Goal: Find specific page/section: Find specific page/section

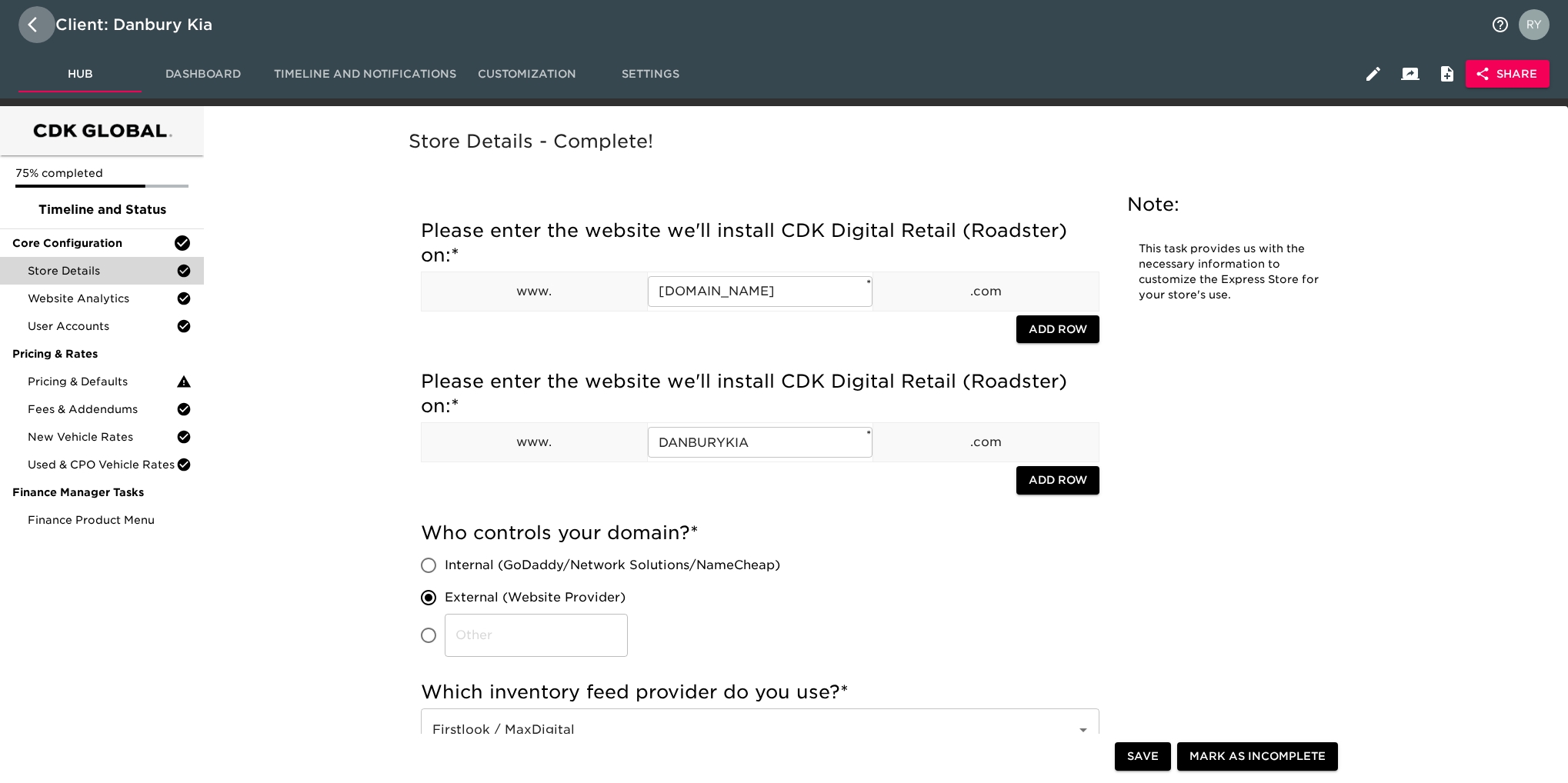
click at [29, 26] on icon "button" at bounding box center [32, 25] width 9 height 16
select select "10"
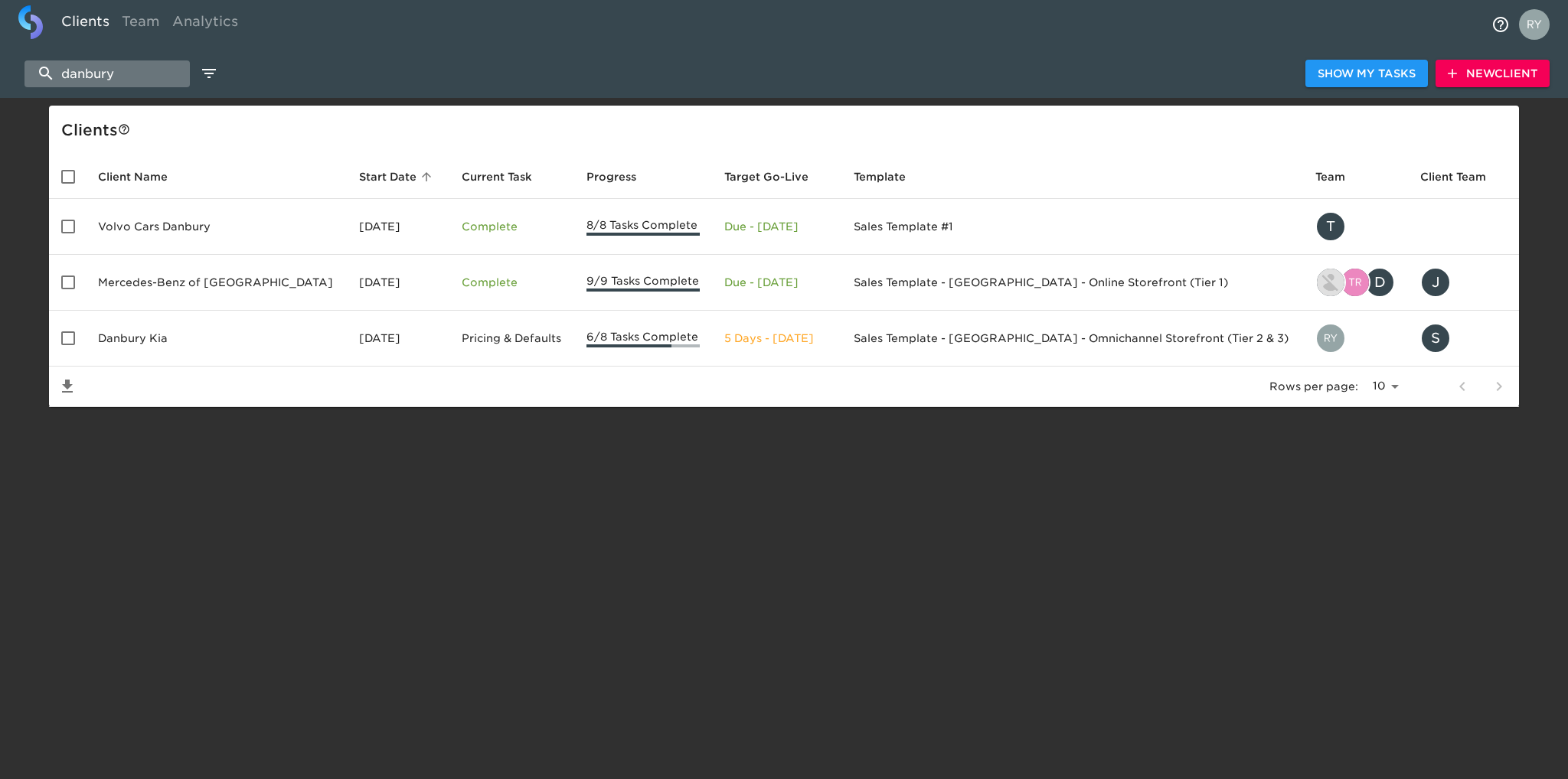
click at [129, 73] on input "danbury" at bounding box center [107, 74] width 165 height 27
drag, startPoint x: 129, startPoint y: 73, endPoint x: 33, endPoint y: 75, distance: 96.0
click at [33, 75] on input "danbury" at bounding box center [107, 74] width 165 height 27
drag, startPoint x: 132, startPoint y: 65, endPoint x: 3, endPoint y: 75, distance: 129.4
click at [3, 75] on div "danbury Show My Tasks New Client" at bounding box center [784, 74] width 1568 height 49
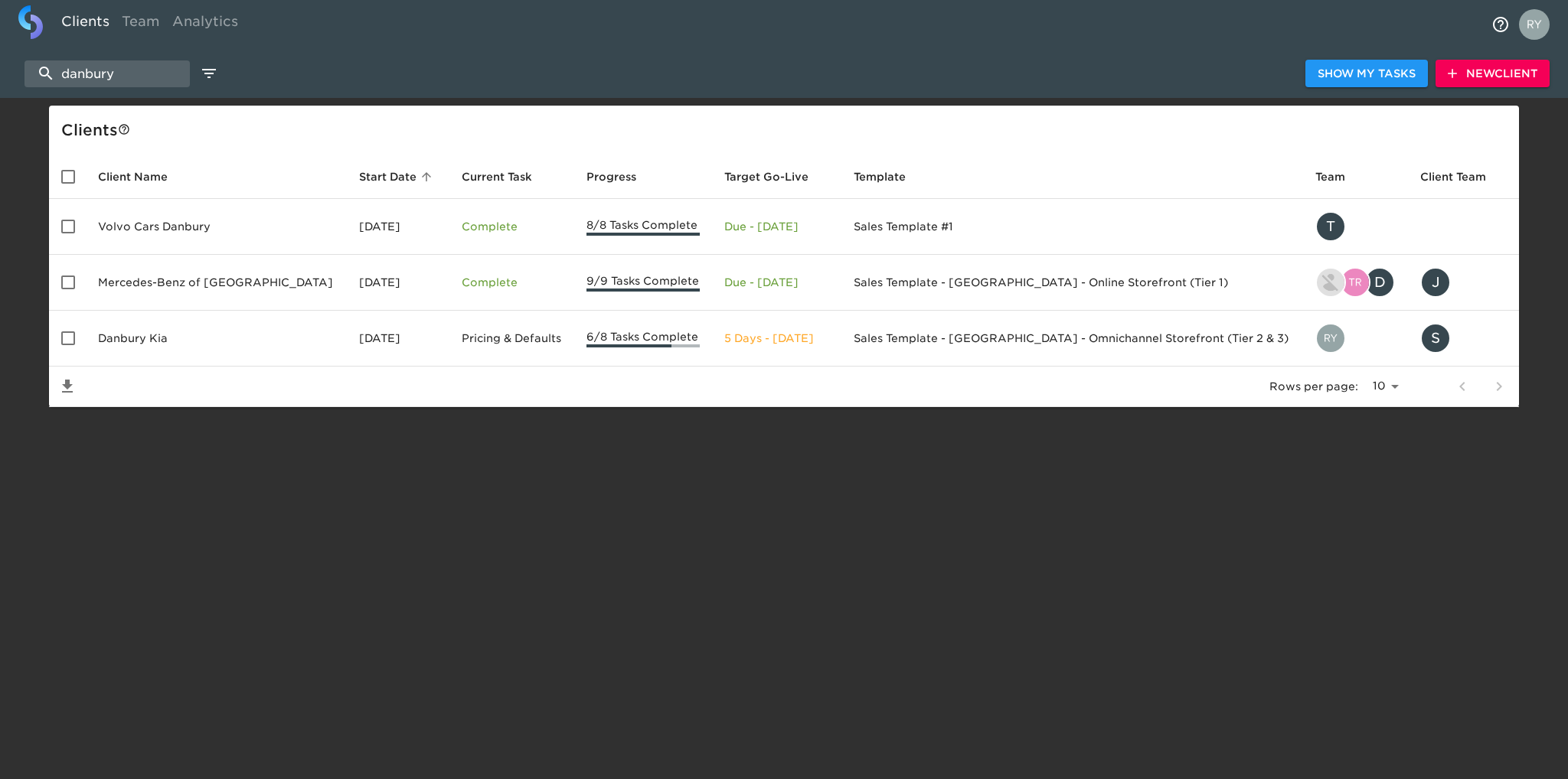
type input "c"
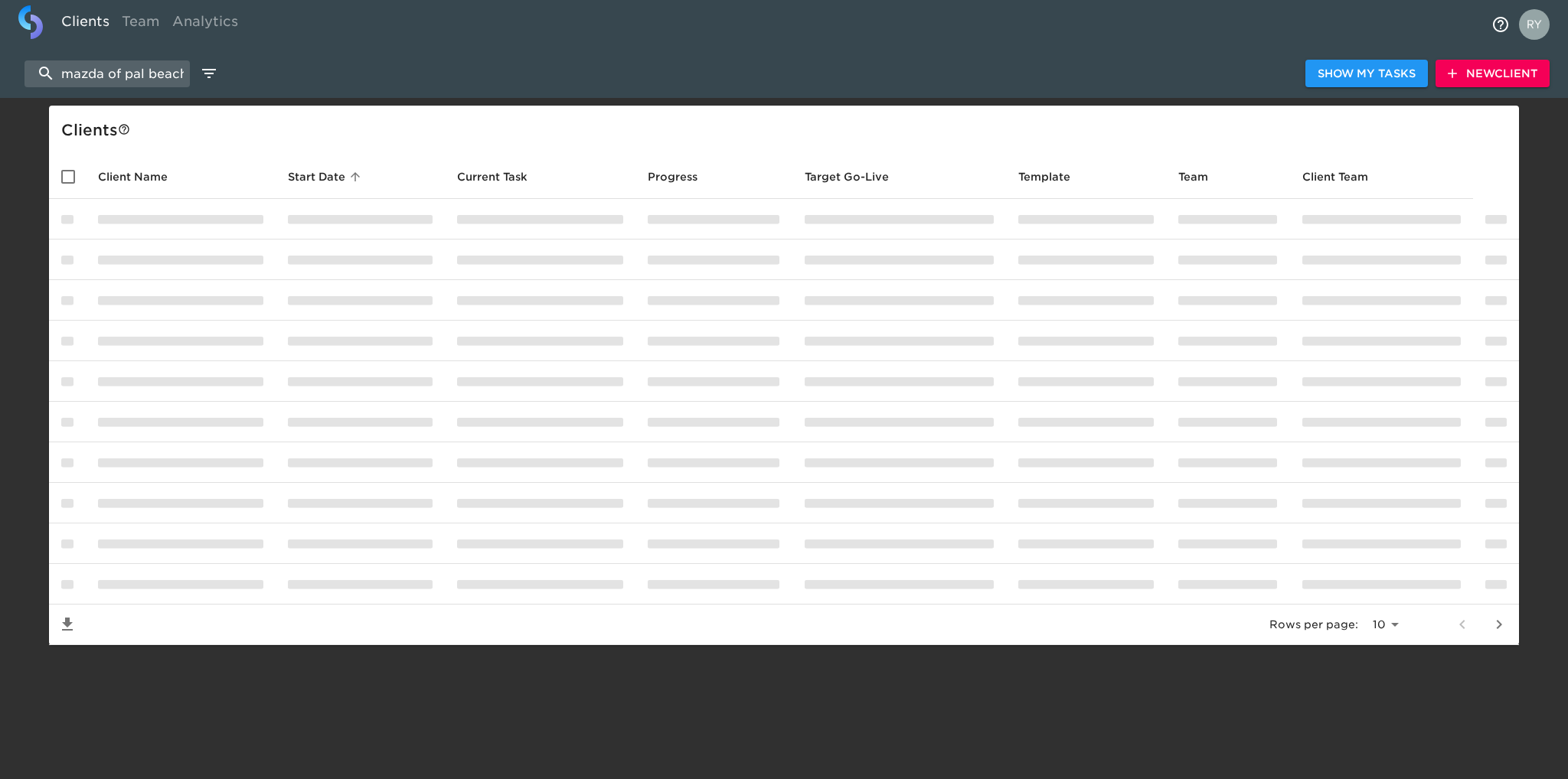
scroll to position [0, 4]
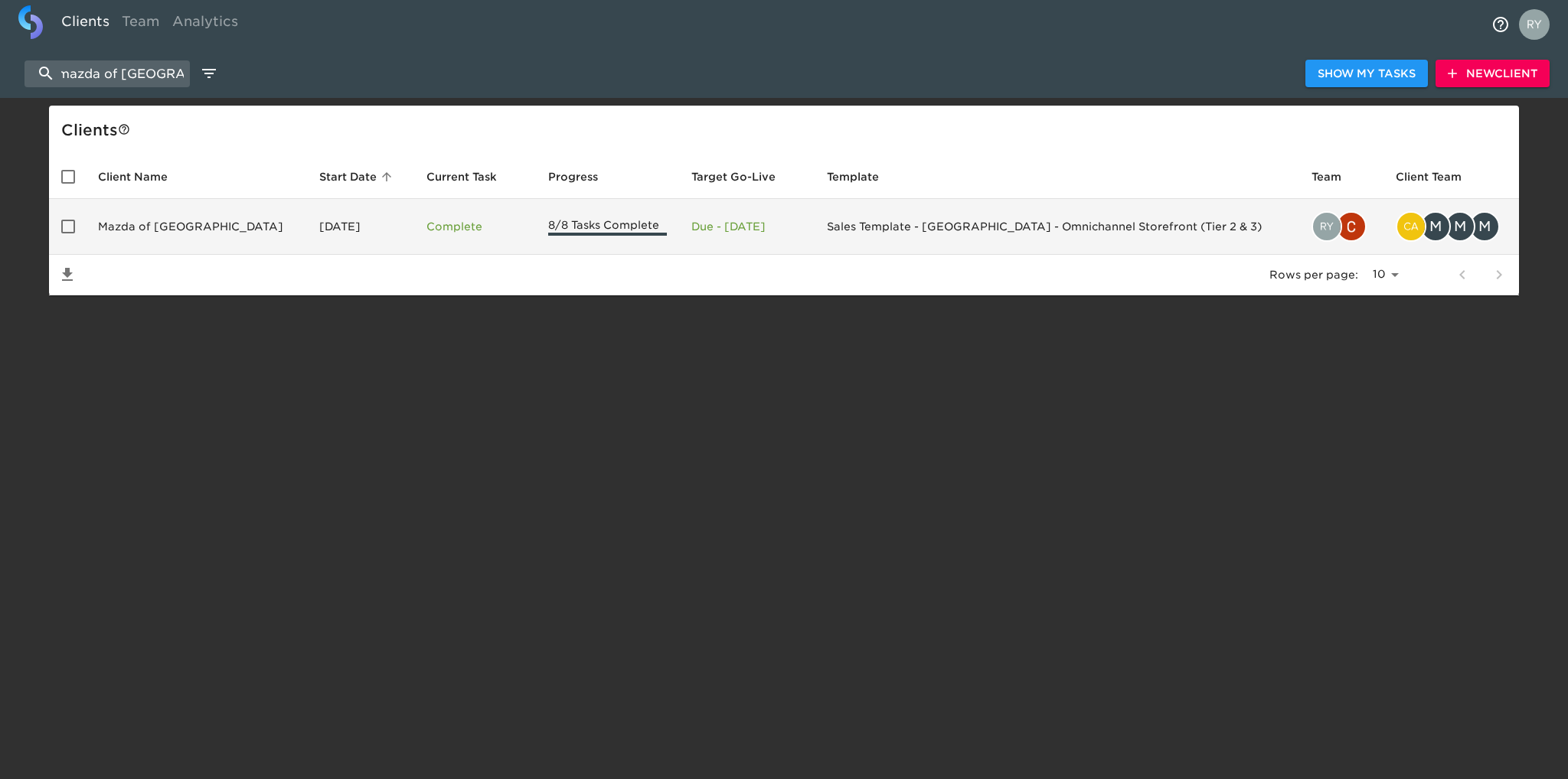
type input "mazda of [GEOGRAPHIC_DATA]"
click at [149, 220] on td "Mazda of [GEOGRAPHIC_DATA]" at bounding box center [196, 227] width 222 height 56
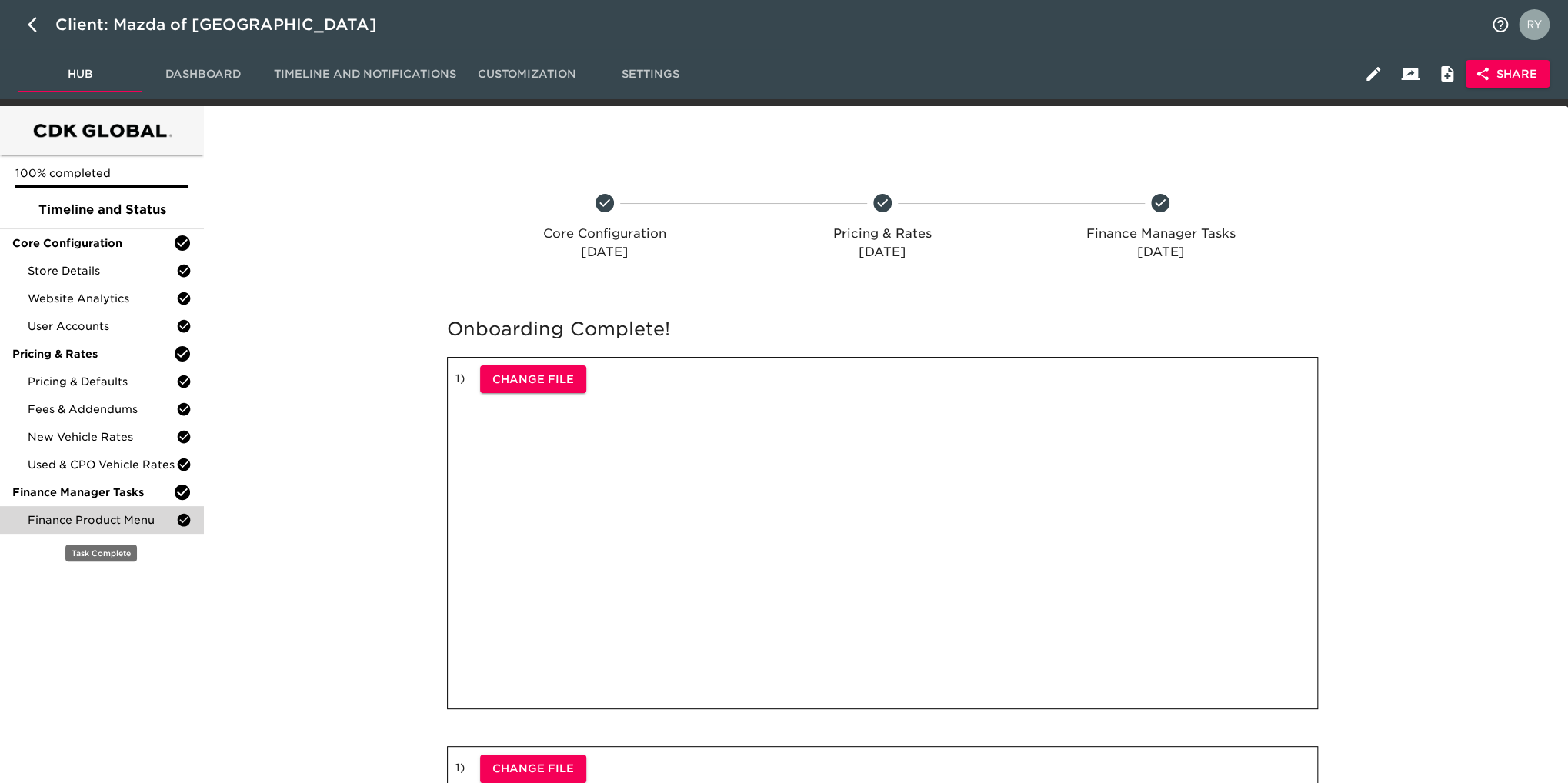
click at [90, 521] on span "Finance Product Menu" at bounding box center [101, 520] width 149 height 16
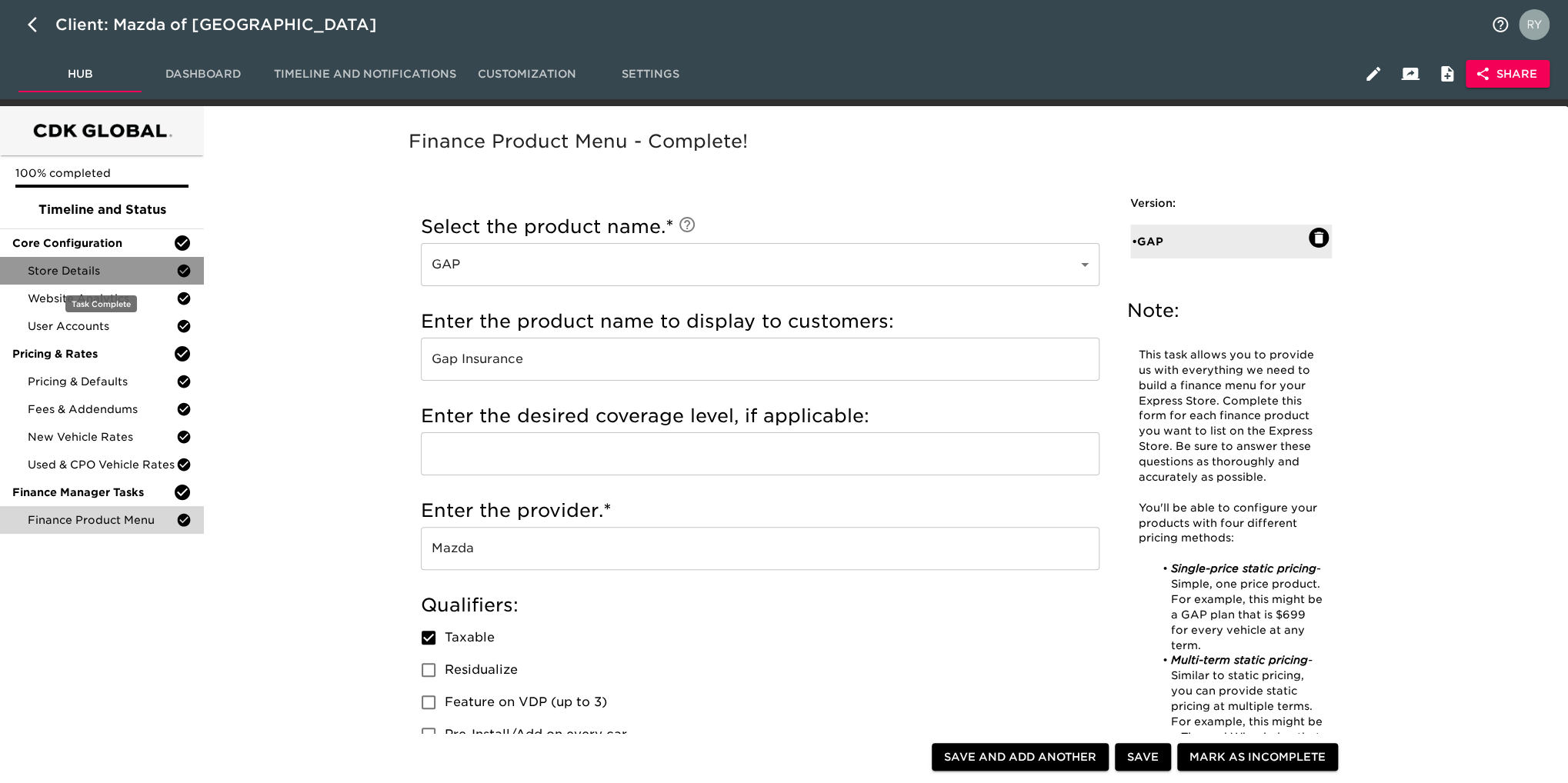
click at [102, 277] on span "Store Details" at bounding box center [101, 270] width 149 height 16
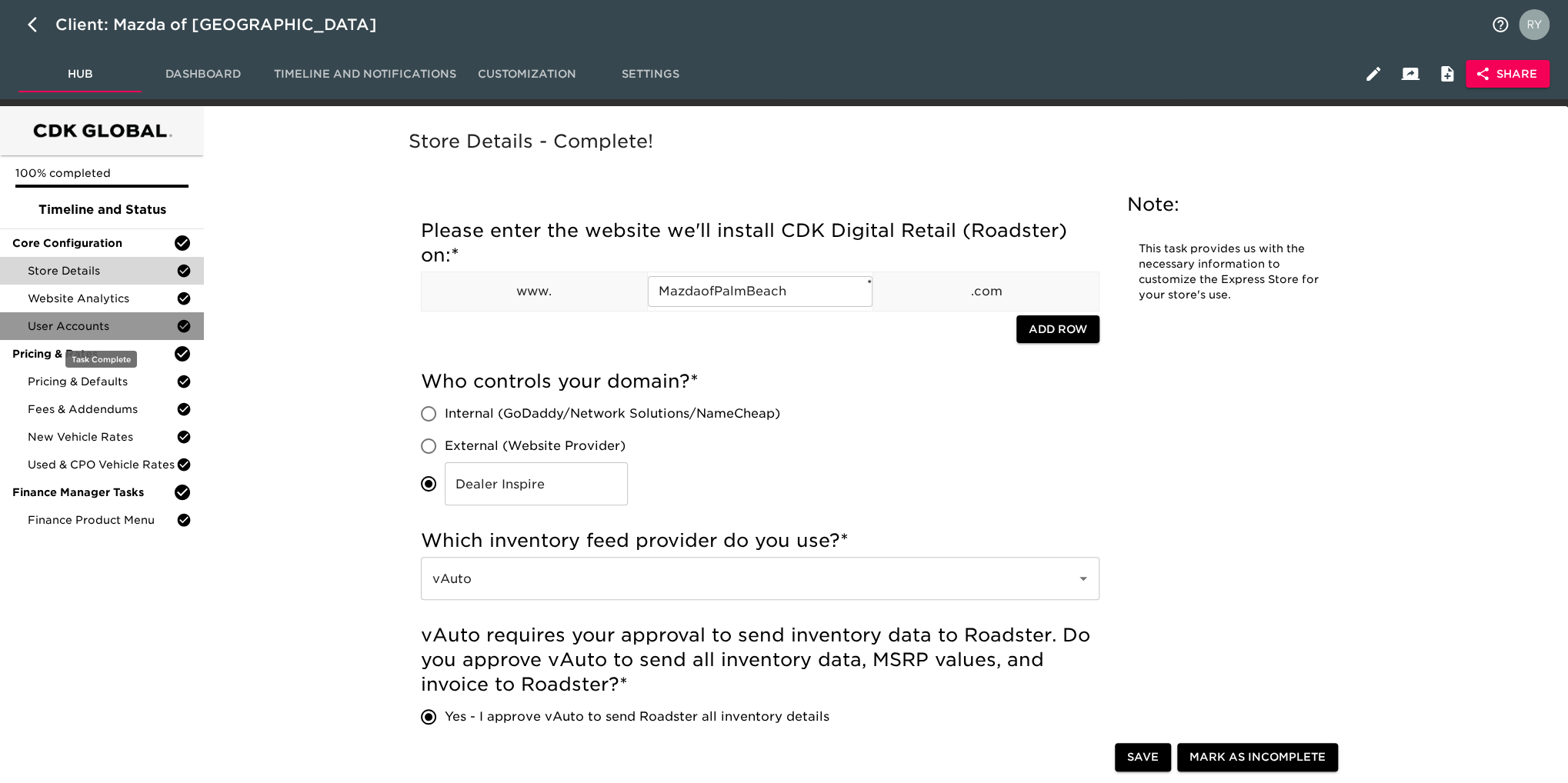
click at [86, 326] on span "User Accounts" at bounding box center [101, 326] width 149 height 16
